Goal: Transaction & Acquisition: Download file/media

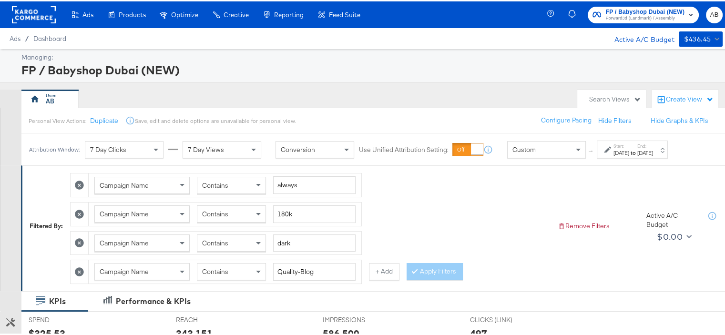
click at [238, 183] on div "Contains" at bounding box center [231, 184] width 68 height 16
click at [288, 210] on input "180k" at bounding box center [314, 213] width 83 height 18
type input "BTS"
click at [280, 241] on input "dark" at bounding box center [314, 242] width 83 height 18
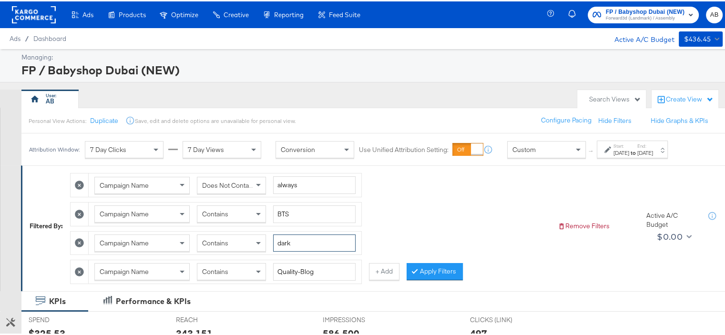
click at [280, 241] on input "dark" at bounding box center [314, 242] width 83 height 18
type input "2024"
click at [77, 266] on icon at bounding box center [79, 270] width 9 height 9
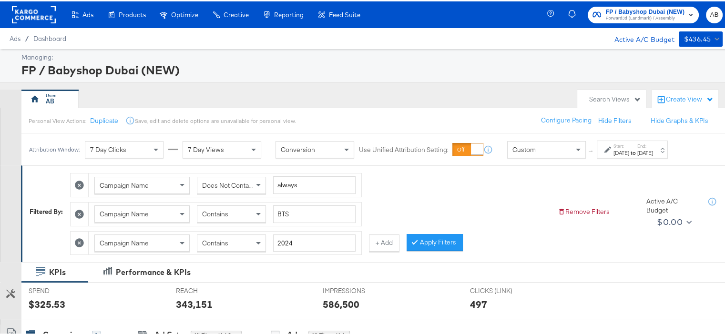
click at [638, 152] on strong "to" at bounding box center [634, 151] width 8 height 7
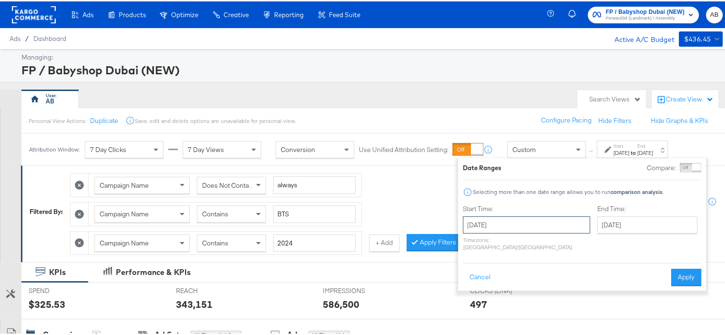
click at [496, 227] on input "[DATE]" at bounding box center [526, 223] width 127 height 17
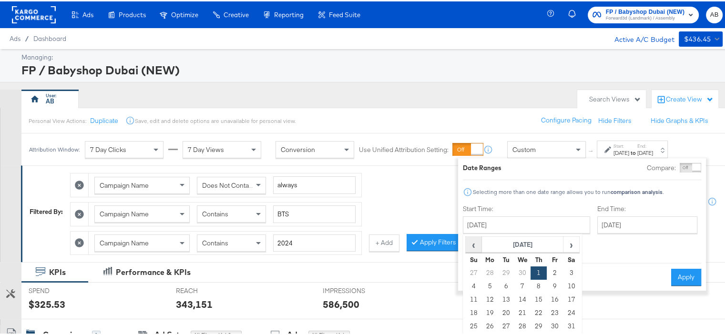
click at [474, 244] on span "‹" at bounding box center [473, 243] width 15 height 14
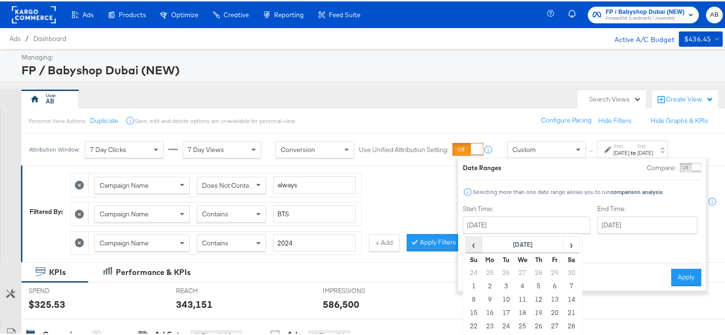
click at [474, 244] on span "‹" at bounding box center [473, 243] width 15 height 14
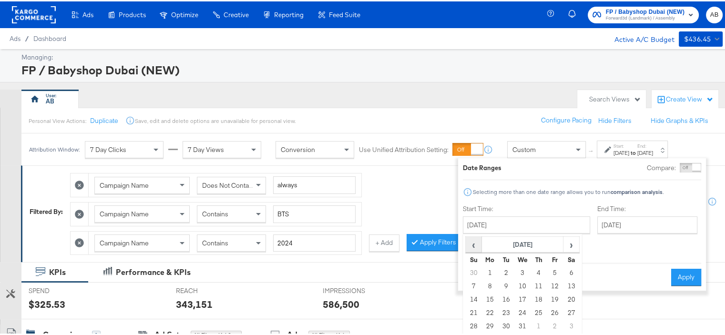
click at [474, 244] on span "‹" at bounding box center [473, 243] width 15 height 14
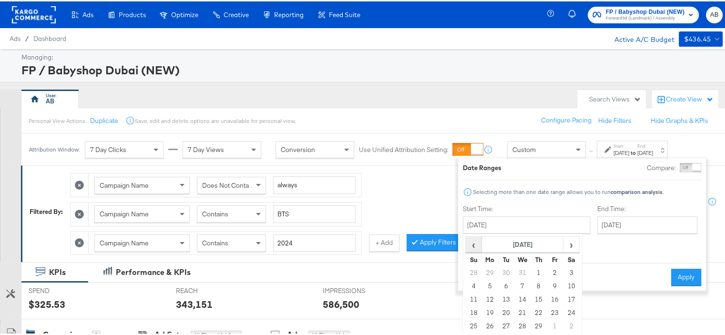
click at [474, 244] on span "‹" at bounding box center [473, 243] width 15 height 14
click at [494, 270] on td "1" at bounding box center [490, 271] width 16 height 13
type input "[DATE]"
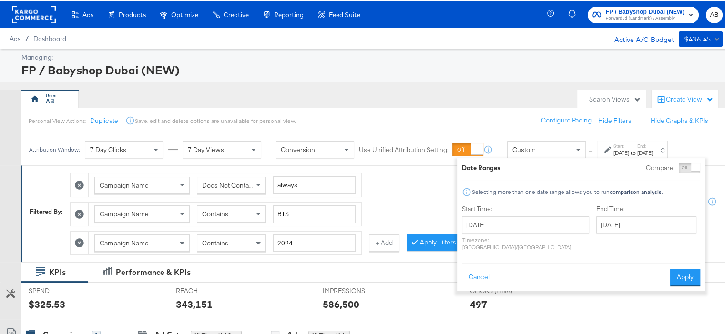
click at [653, 149] on div "[DATE]" at bounding box center [646, 152] width 16 height 8
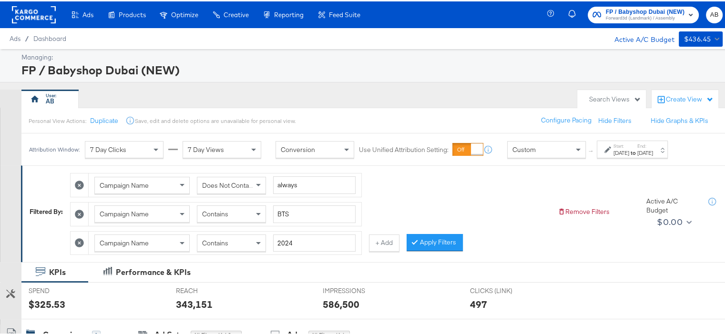
click at [638, 149] on strong "to" at bounding box center [634, 151] width 8 height 7
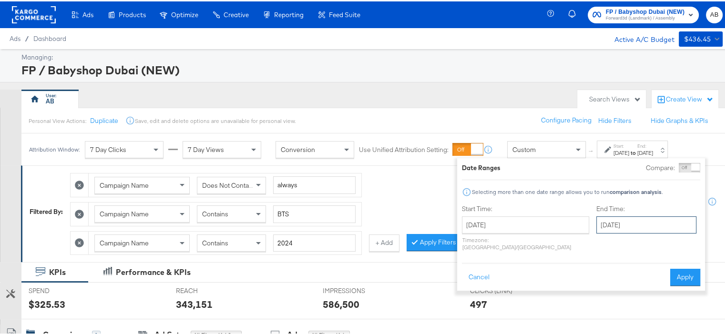
click at [597, 222] on input "[DATE]" at bounding box center [647, 223] width 100 height 17
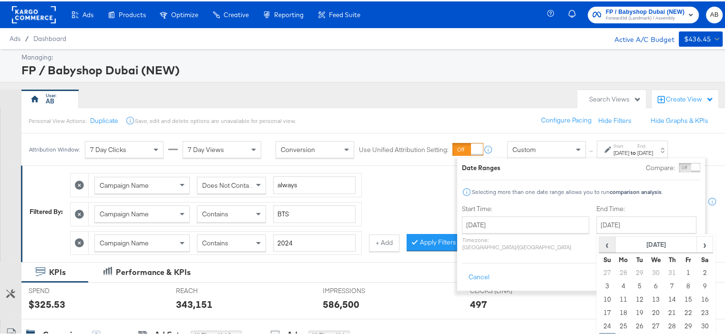
click at [600, 241] on span "‹" at bounding box center [607, 243] width 15 height 14
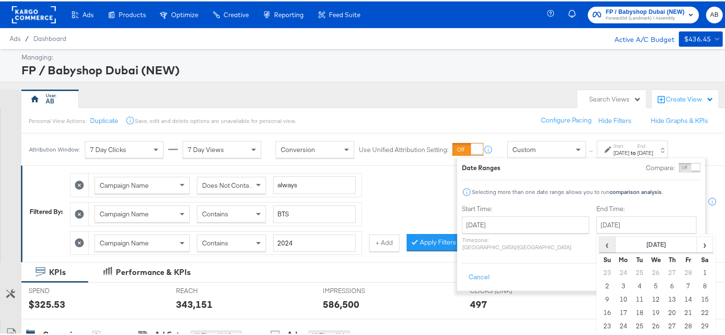
click at [600, 241] on span "‹" at bounding box center [607, 243] width 15 height 14
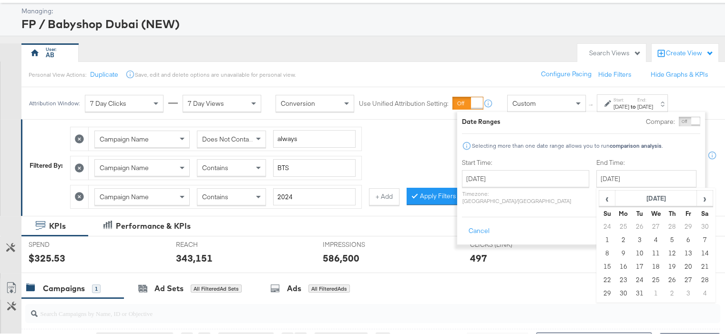
scroll to position [95, 0]
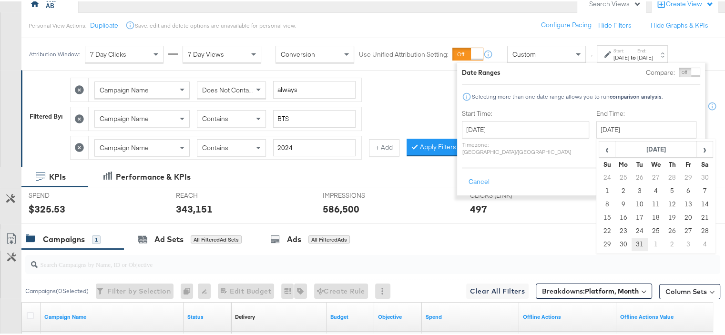
click at [632, 245] on td "31" at bounding box center [640, 243] width 16 height 13
type input "[DATE]"
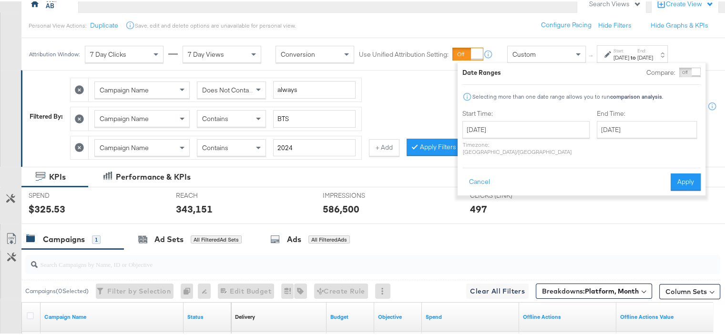
click at [694, 172] on button "Apply" at bounding box center [686, 180] width 30 height 17
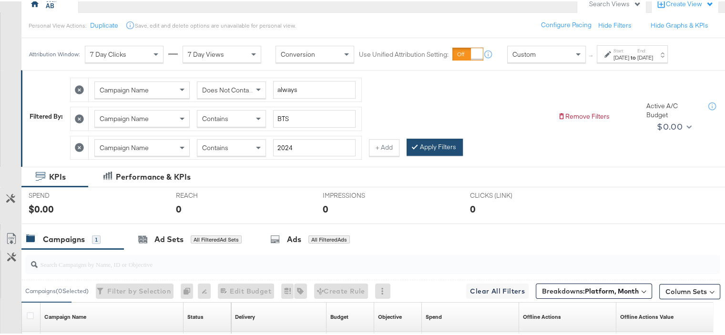
click at [421, 142] on button "Apply Filters" at bounding box center [435, 145] width 56 height 17
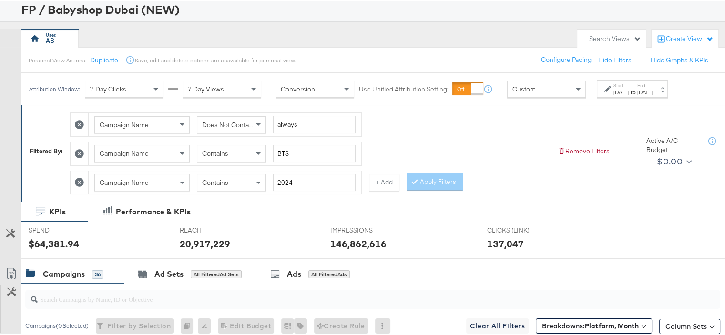
scroll to position [191, 0]
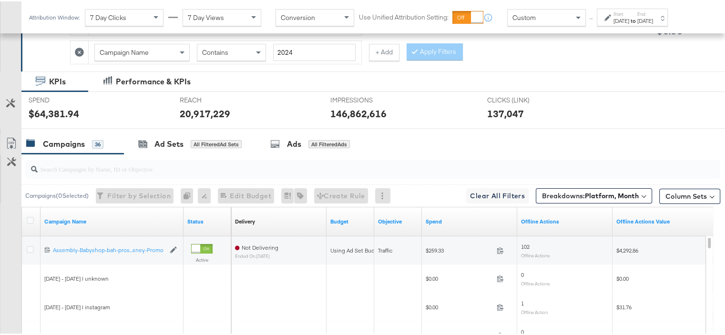
click at [57, 139] on div "Campaigns" at bounding box center [64, 142] width 42 height 11
click at [32, 218] on icon at bounding box center [30, 219] width 7 height 7
click at [0, 0] on input "checkbox" at bounding box center [0, 0] width 0 height 0
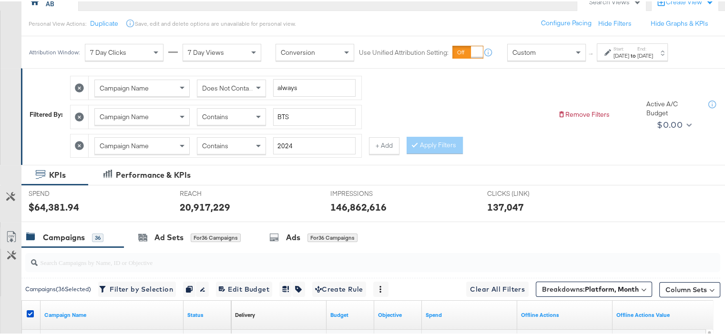
scroll to position [143, 0]
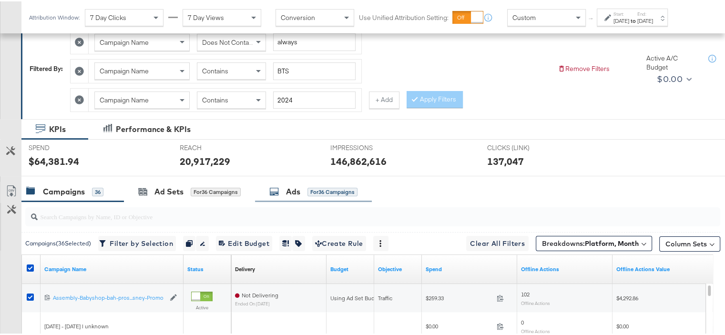
click at [315, 189] on div "for 36 Campaigns" at bounding box center [333, 190] width 50 height 9
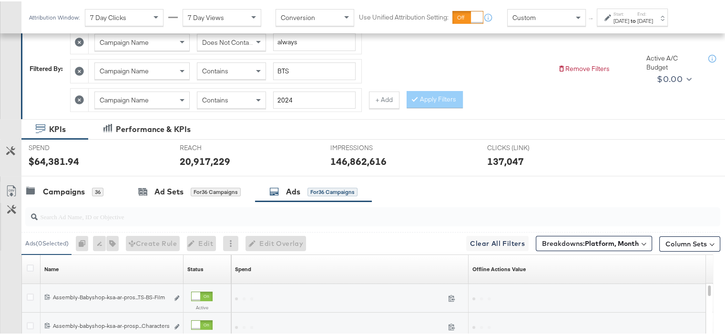
scroll to position [286, 0]
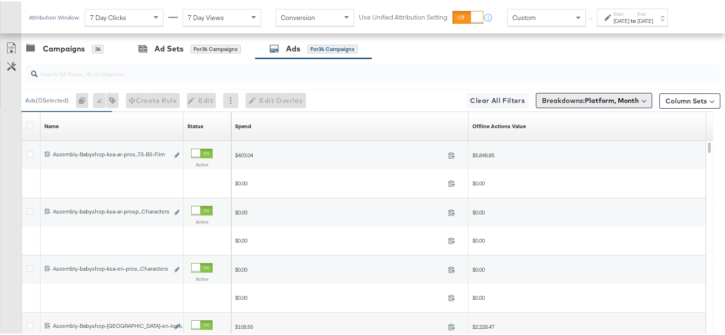
click at [610, 100] on b "Platform, Month" at bounding box center [612, 99] width 54 height 9
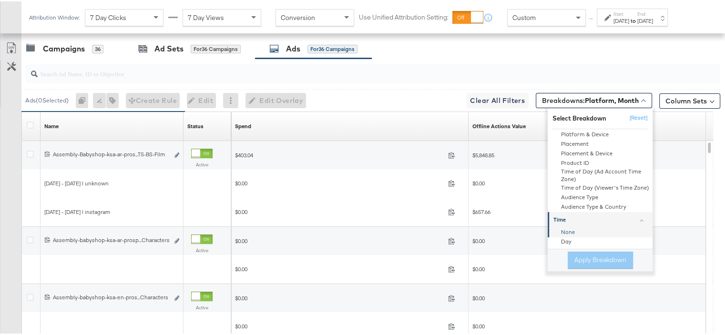
scroll to position [143, 0]
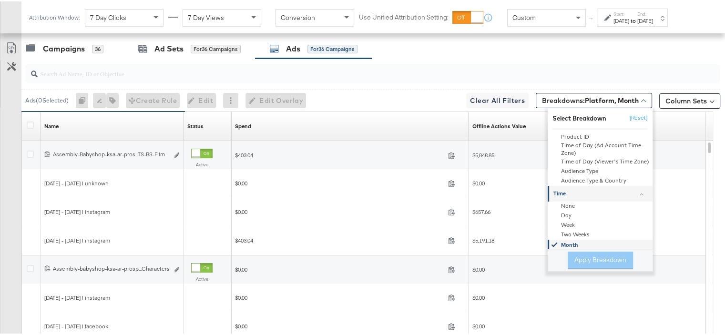
click at [559, 238] on div "Month" at bounding box center [600, 243] width 103 height 11
click at [550, 205] on div "None" at bounding box center [600, 205] width 103 height 10
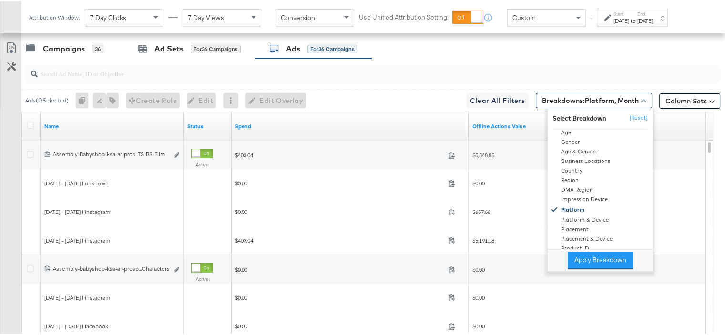
scroll to position [48, 0]
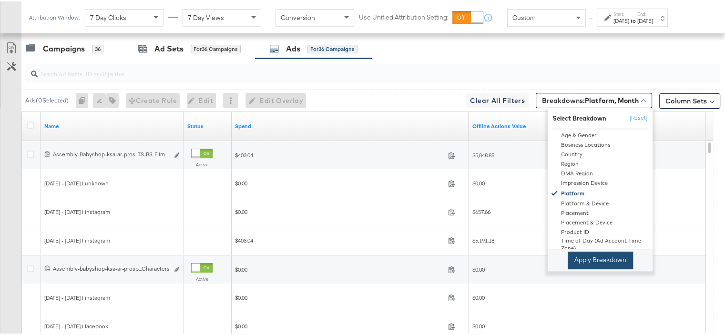
click at [595, 253] on button "Apply Breakdown" at bounding box center [600, 258] width 65 height 17
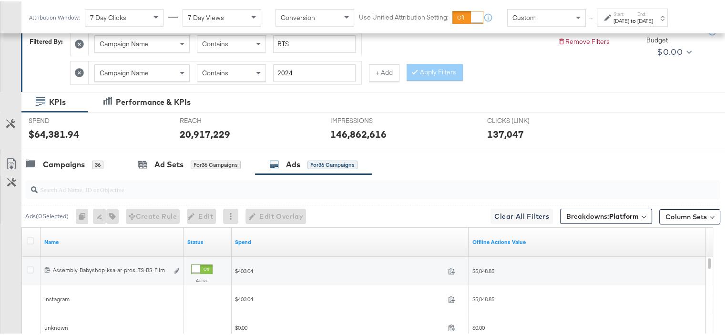
scroll to position [143, 0]
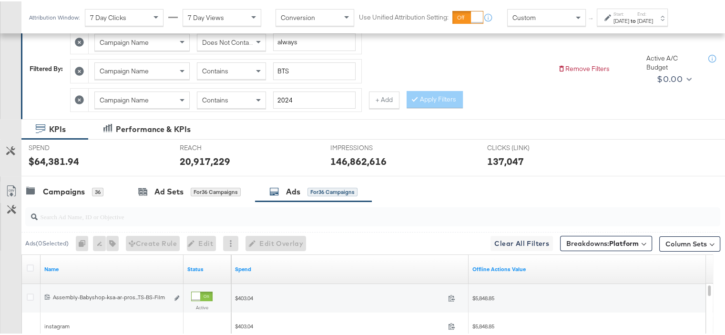
click at [5, 183] on link "Export as CSV" at bounding box center [10, 190] width 21 height 21
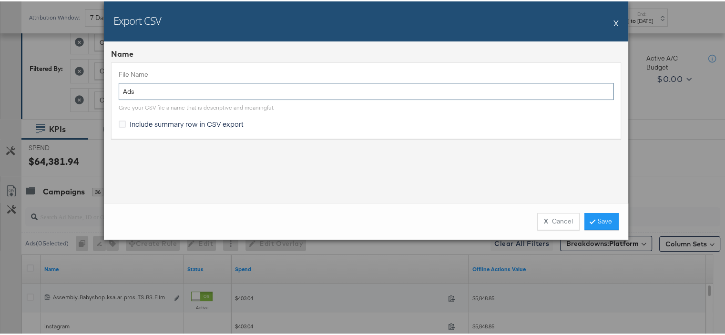
click at [142, 92] on input "Ads" at bounding box center [366, 91] width 495 height 18
type input "BTS"
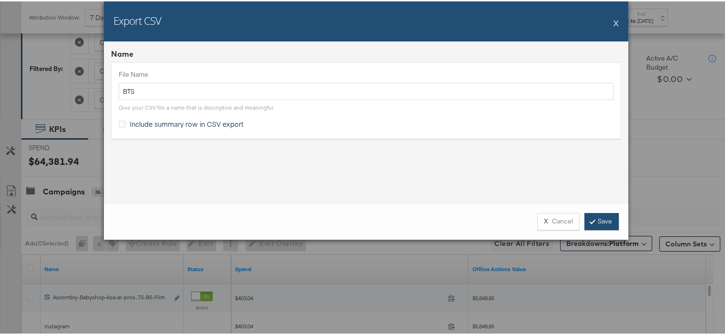
click at [596, 218] on link "Save" at bounding box center [602, 220] width 34 height 17
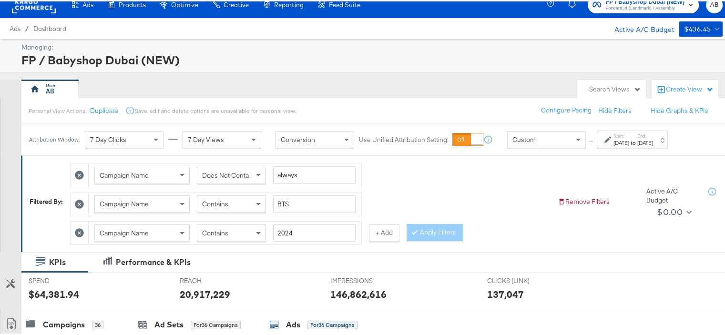
scroll to position [0, 0]
